Goal: Subscribe to service/newsletter

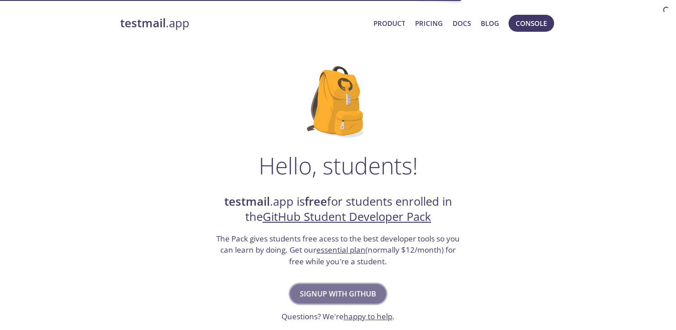
click at [350, 294] on span "Signup with GitHub" at bounding box center [338, 293] width 76 height 13
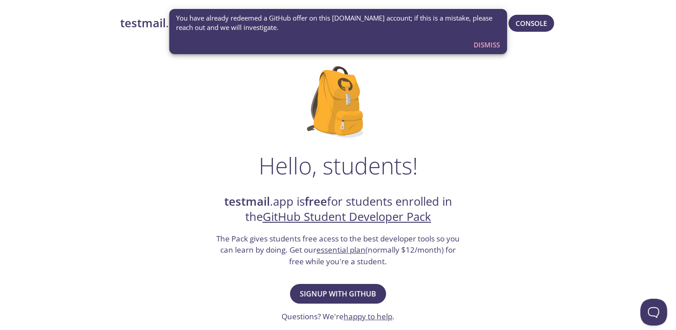
click at [480, 44] on span "Dismiss" at bounding box center [486, 45] width 26 height 12
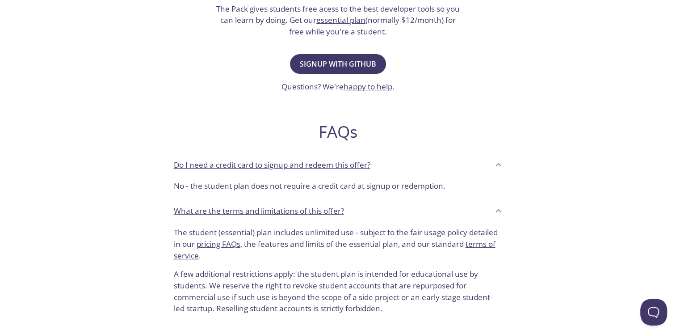
scroll to position [388, 0]
